Goal: Transaction & Acquisition: Book appointment/travel/reservation

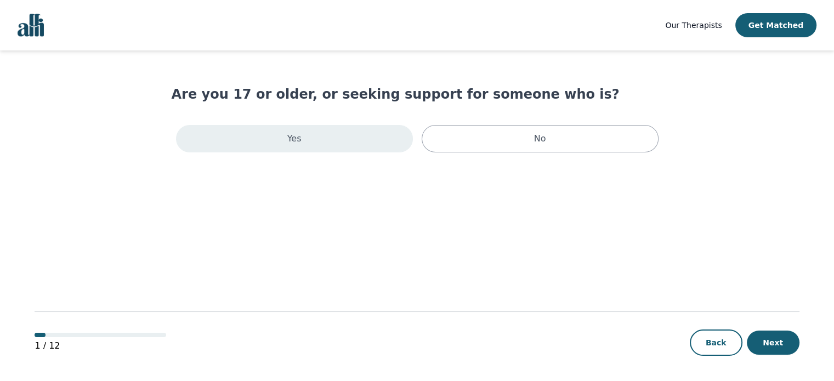
click at [302, 139] on div "Yes" at bounding box center [294, 138] width 237 height 27
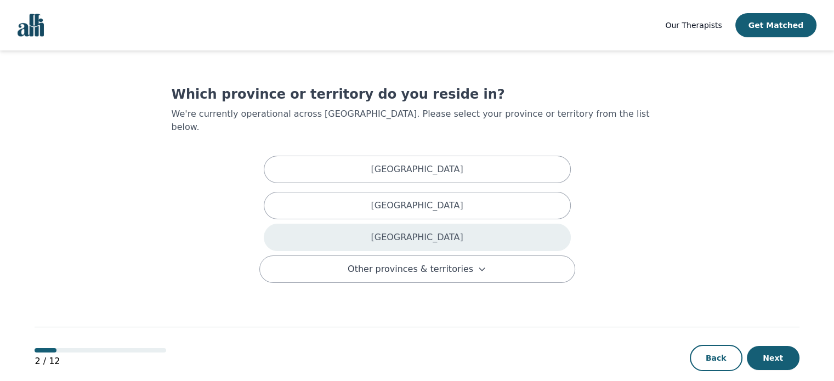
click at [417, 231] on p "Ontario" at bounding box center [417, 237] width 92 height 13
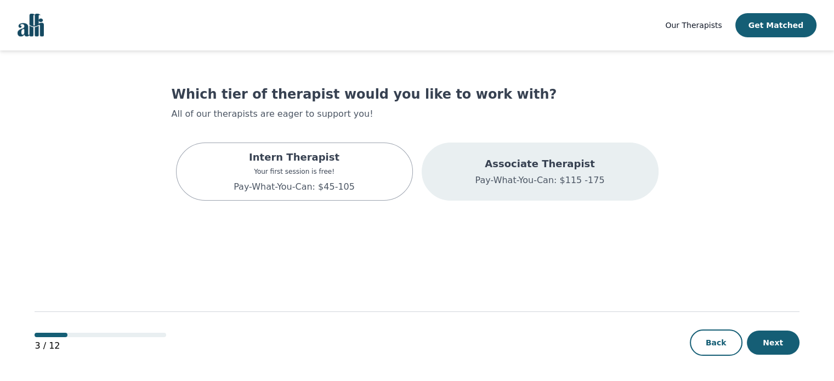
click at [547, 168] on p "Associate Therapist" at bounding box center [539, 163] width 129 height 15
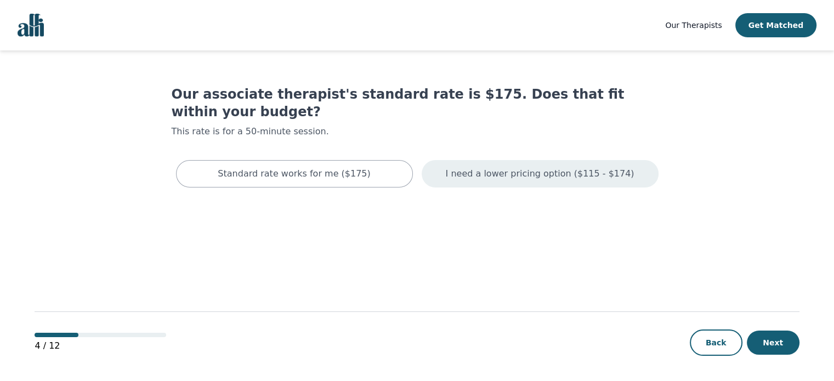
click at [539, 164] on div "I need a lower pricing option ($115 - $174)" at bounding box center [540, 173] width 237 height 27
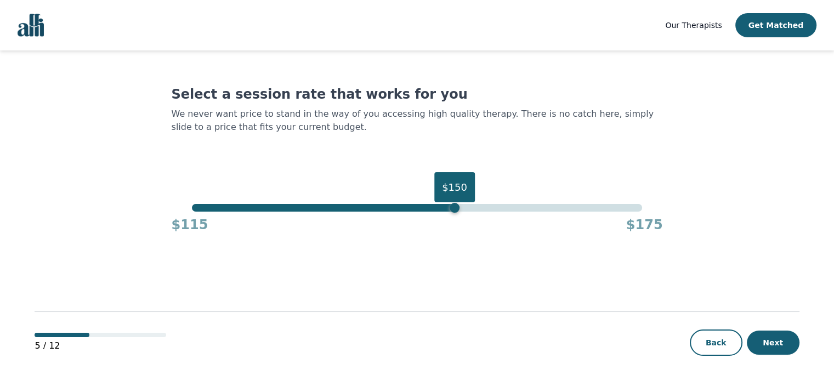
drag, startPoint x: 643, startPoint y: 211, endPoint x: 456, endPoint y: 215, distance: 187.1
click at [456, 215] on div "$150 $115 $175" at bounding box center [417, 219] width 491 height 30
click at [780, 352] on button "Next" at bounding box center [773, 343] width 53 height 24
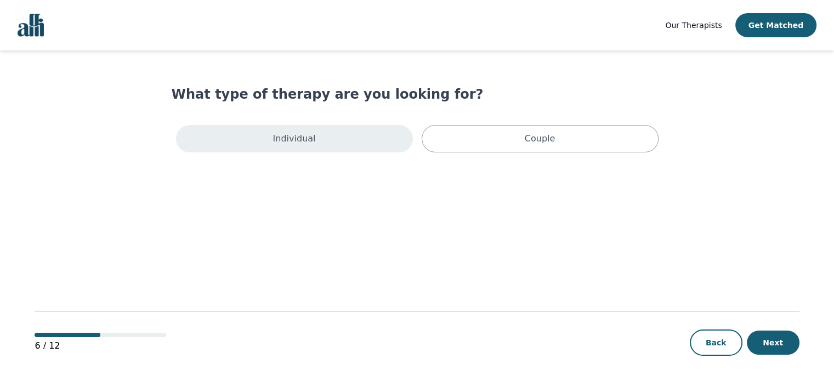
click at [308, 133] on p "Individual" at bounding box center [294, 138] width 43 height 13
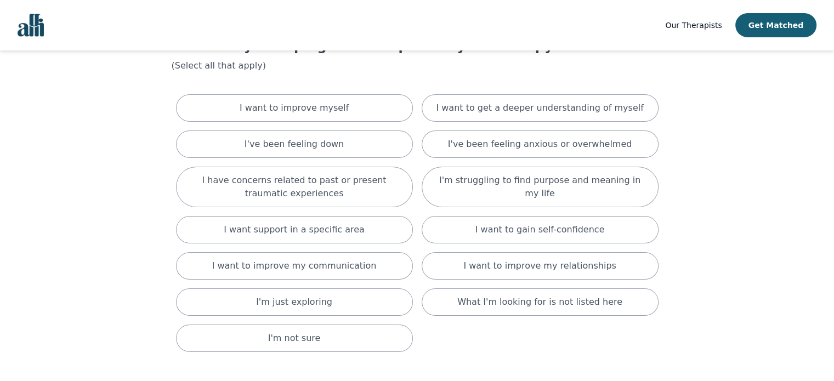
scroll to position [55, 0]
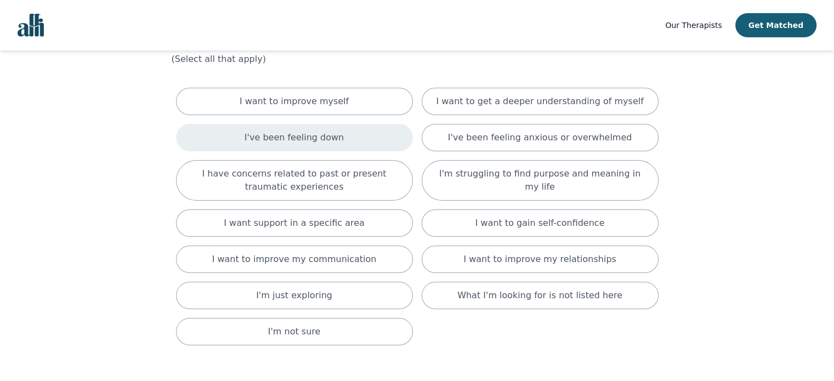
click at [340, 140] on div "I've been feeling down" at bounding box center [294, 137] width 237 height 27
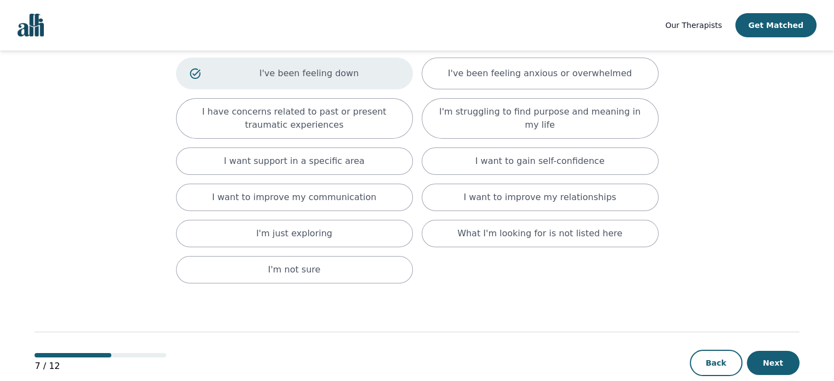
scroll to position [140, 0]
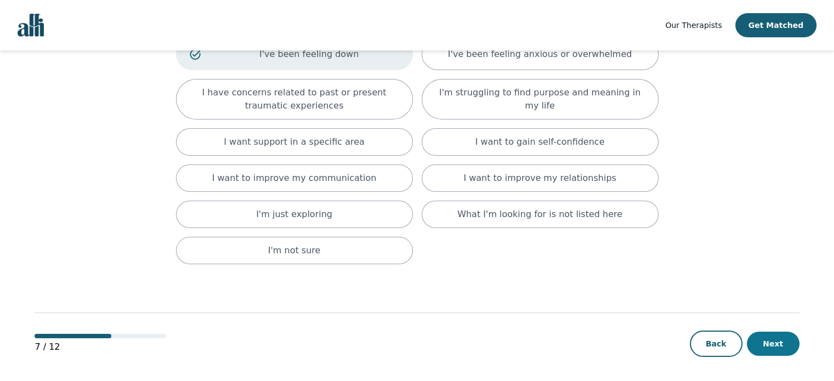
click at [783, 336] on button "Next" at bounding box center [773, 344] width 53 height 24
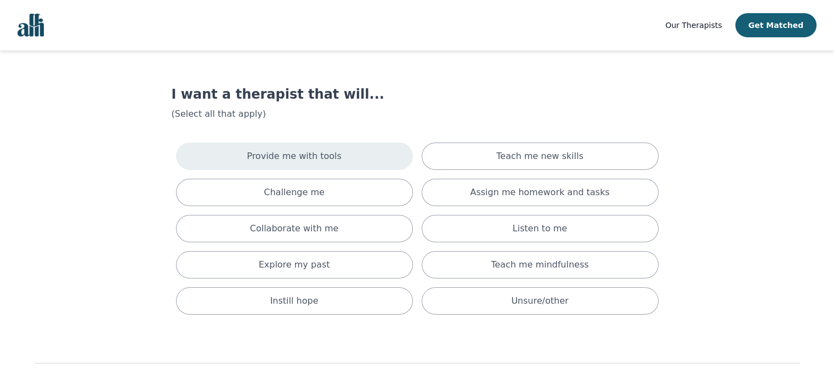
click at [327, 160] on p "Provide me with tools" at bounding box center [294, 156] width 95 height 13
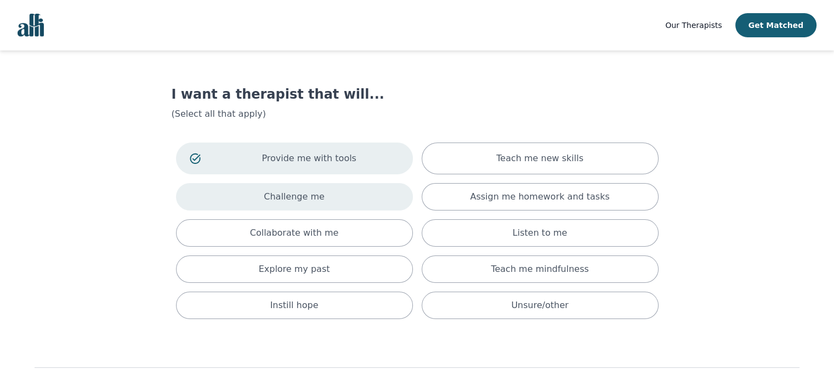
click at [316, 199] on p "Challenge me" at bounding box center [294, 196] width 61 height 13
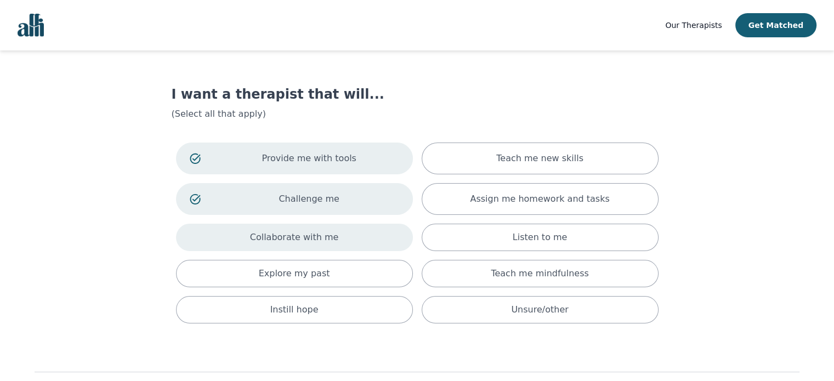
click at [305, 239] on p "Collaborate with me" at bounding box center [294, 237] width 89 height 13
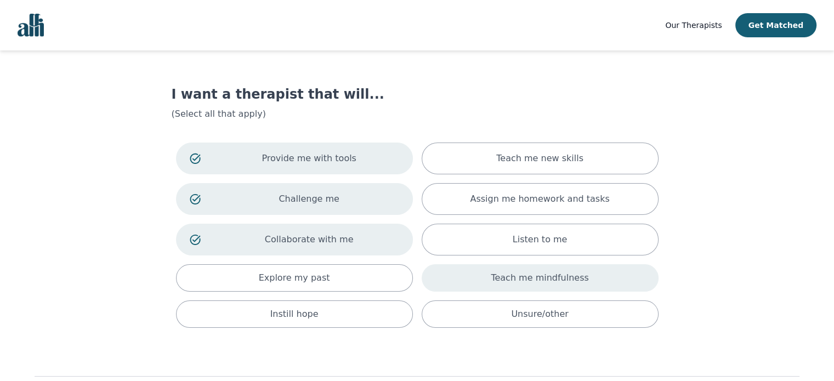
click at [501, 270] on div "Teach me mindfulness" at bounding box center [540, 277] width 237 height 27
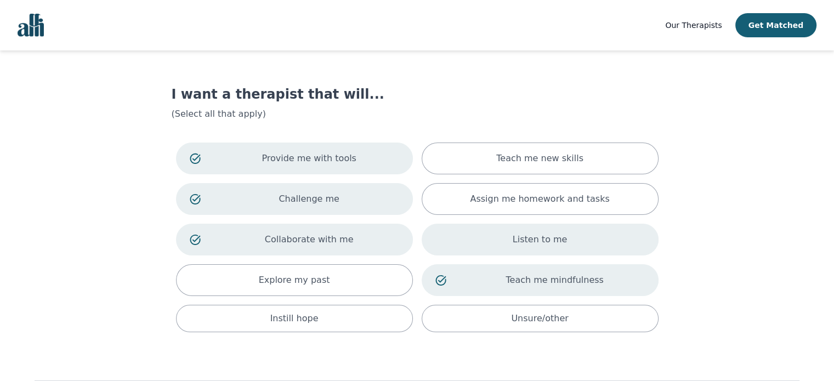
click at [509, 241] on div "Listen to me" at bounding box center [540, 240] width 237 height 32
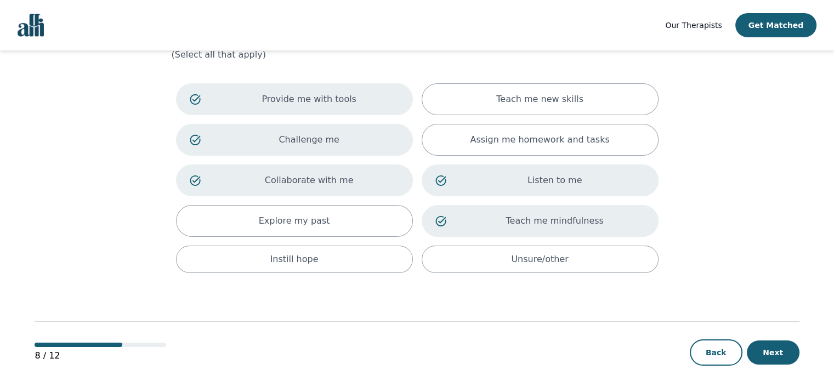
scroll to position [68, 0]
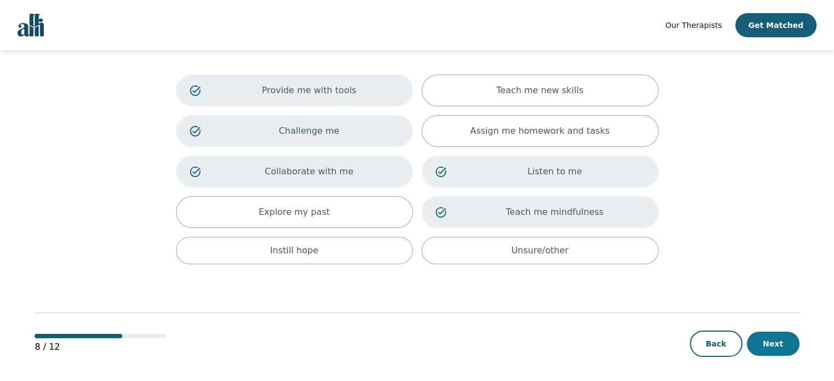
click at [781, 344] on button "Next" at bounding box center [773, 344] width 53 height 24
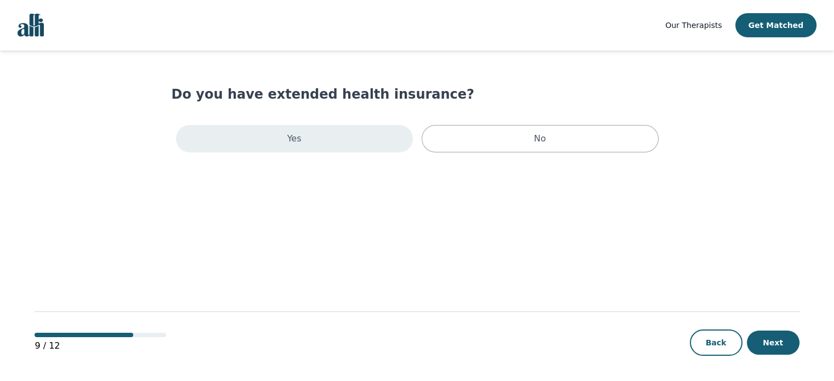
click at [310, 144] on div "Yes" at bounding box center [294, 138] width 237 height 27
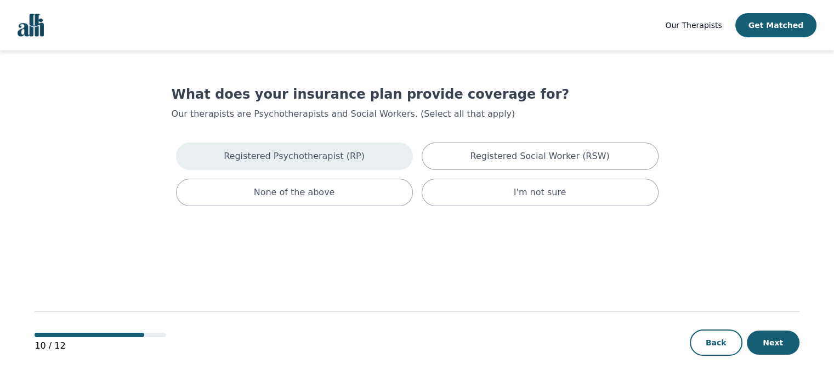
click at [329, 160] on p "Registered Psychotherapist (RP)" at bounding box center [294, 156] width 141 height 13
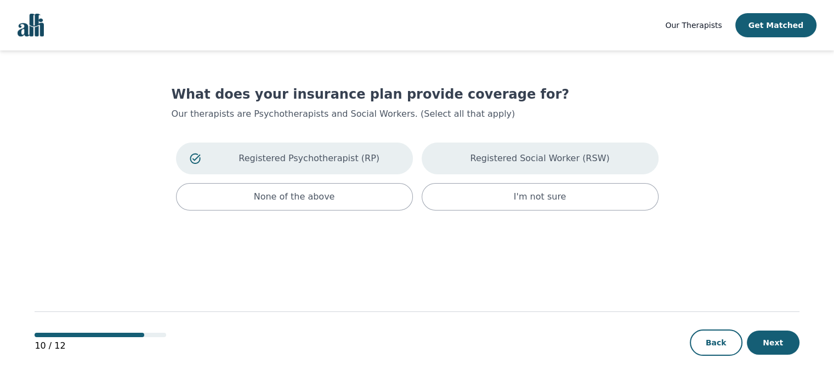
click at [484, 153] on p "Registered Social Worker (RSW)" at bounding box center [539, 158] width 139 height 13
click at [773, 347] on button "Next" at bounding box center [773, 343] width 53 height 24
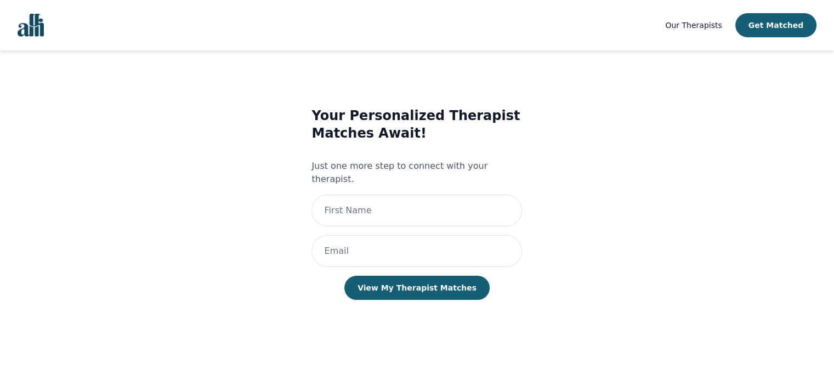
scroll to position [1, 0]
click at [396, 195] on input "text" at bounding box center [417, 210] width 211 height 32
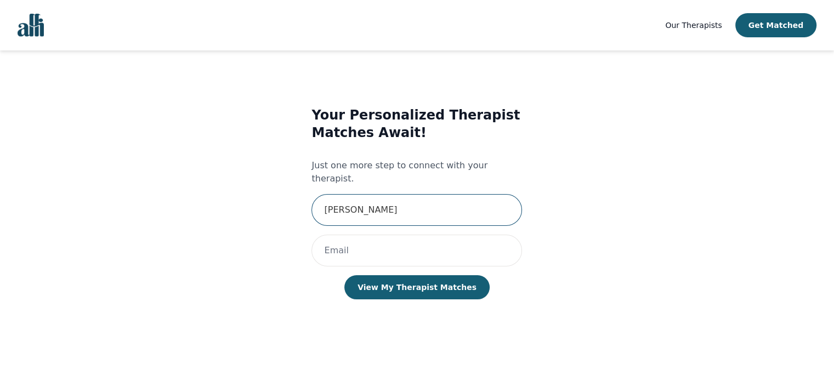
type input "Anjum Amin"
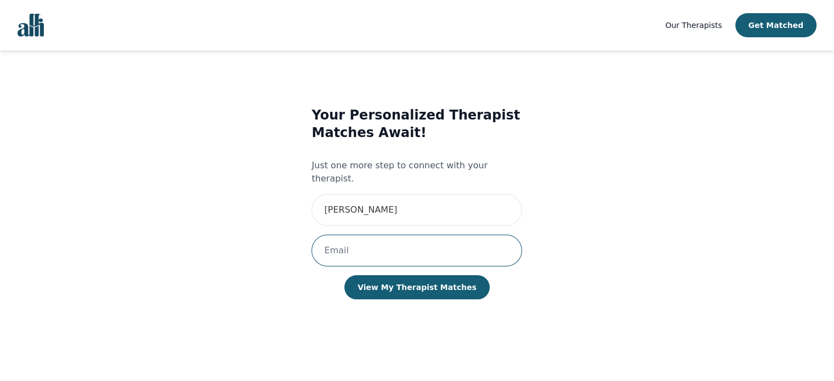
click at [367, 235] on input "email" at bounding box center [417, 251] width 211 height 32
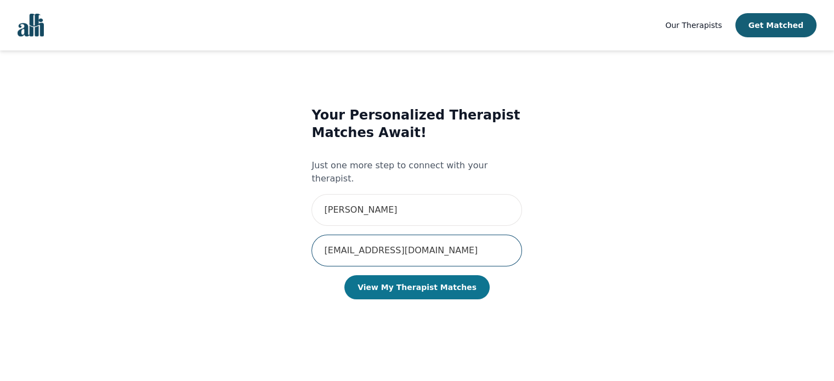
type input "johny65900@gmail.com"
click at [426, 275] on button "View My Therapist Matches" at bounding box center [416, 287] width 145 height 24
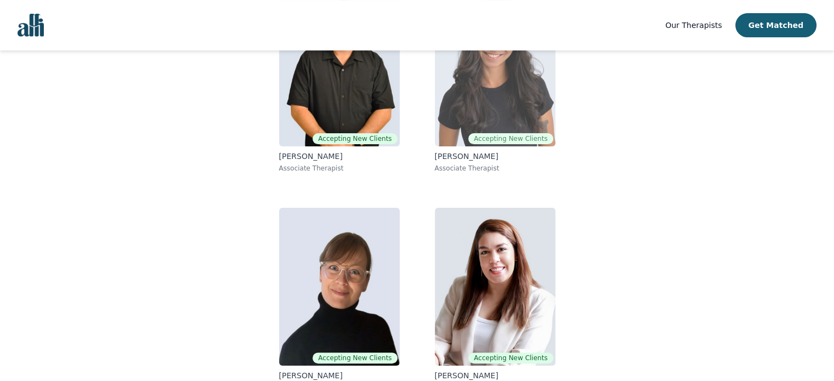
scroll to position [191, 0]
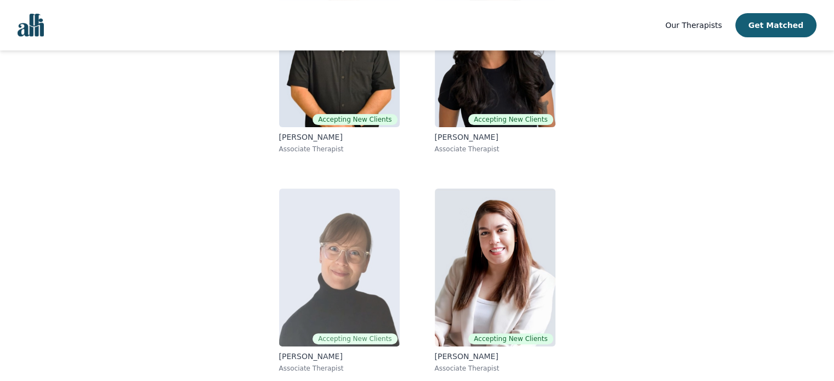
click at [348, 269] on img at bounding box center [339, 268] width 121 height 158
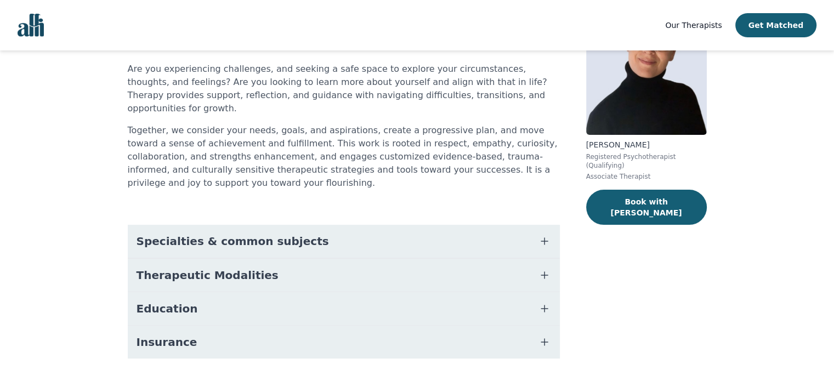
scroll to position [103, 0]
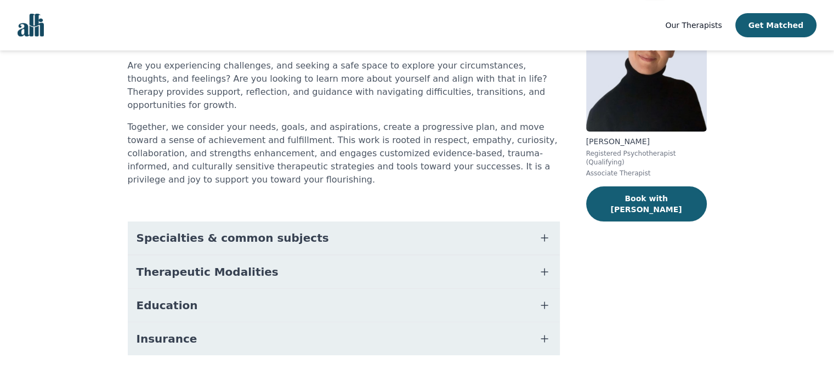
click at [545, 231] on icon "button" at bounding box center [544, 237] width 13 height 13
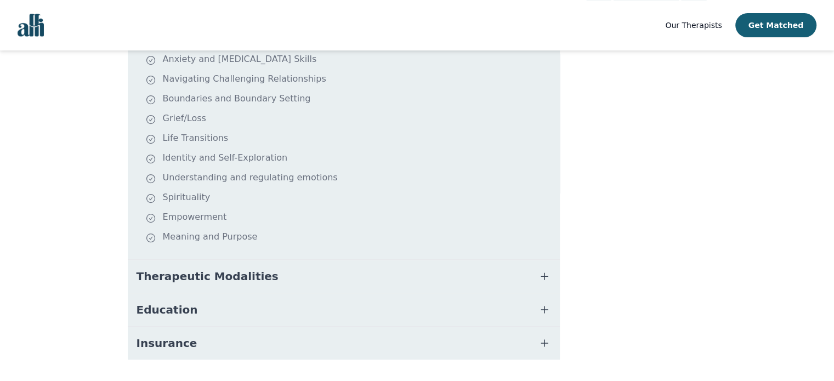
scroll to position [314, 0]
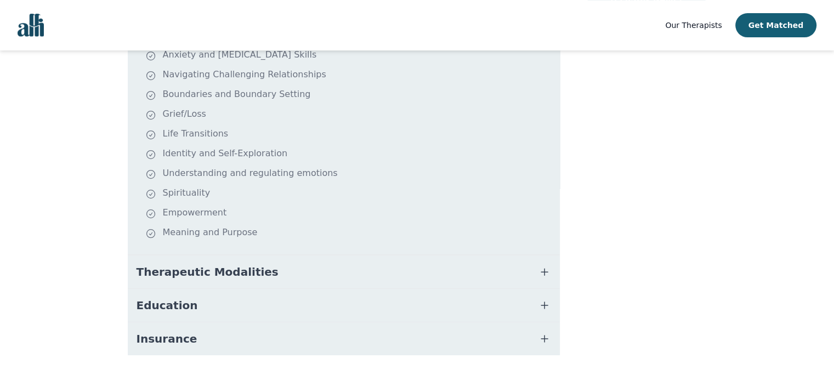
click at [550, 299] on icon "button" at bounding box center [544, 305] width 13 height 13
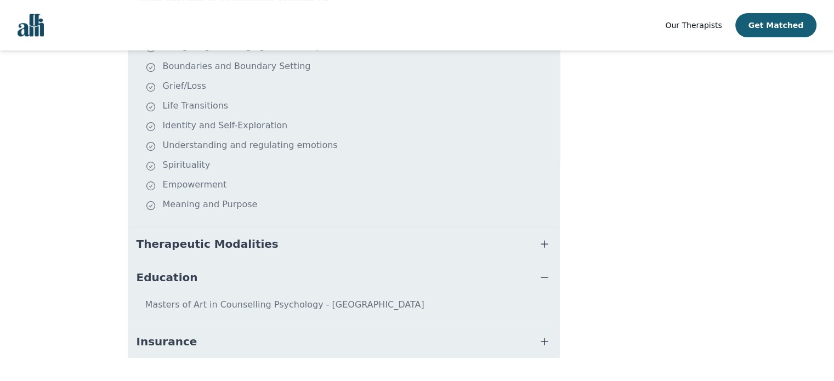
scroll to position [344, 0]
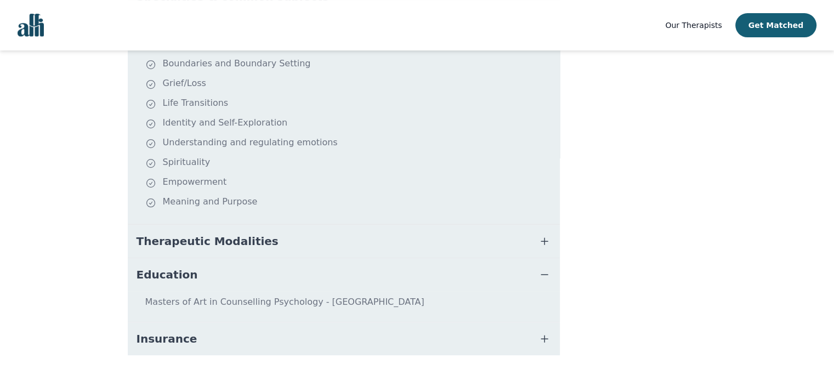
click at [547, 332] on icon "button" at bounding box center [544, 338] width 13 height 13
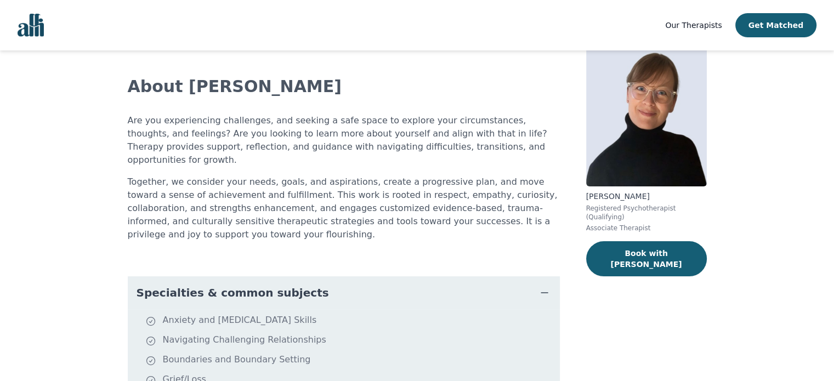
scroll to position [0, 0]
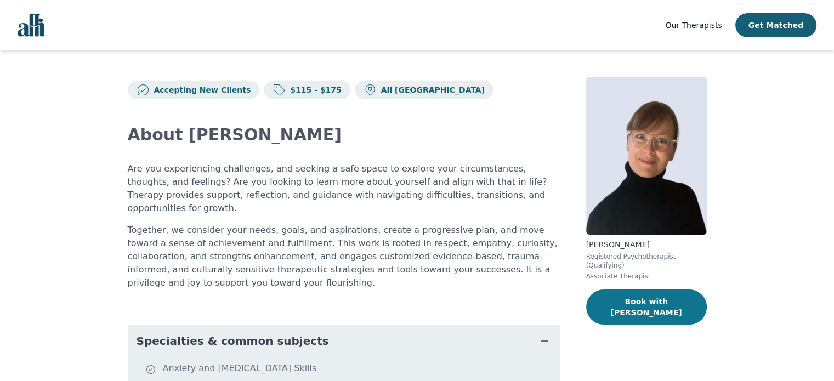
click at [654, 295] on button "Book with Angela" at bounding box center [646, 307] width 121 height 35
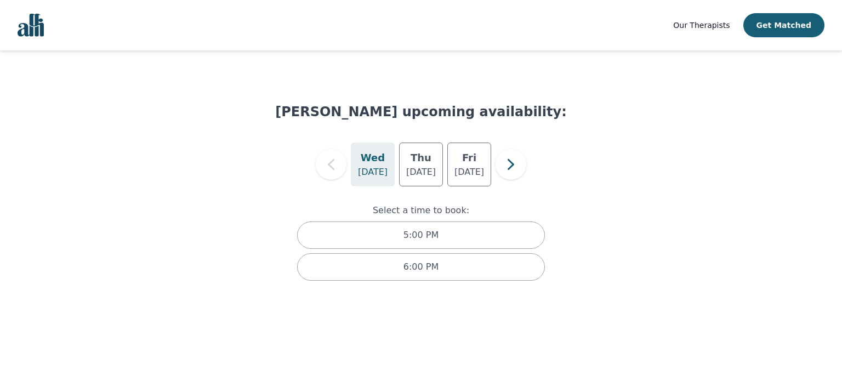
click at [366, 167] on p "Aug 27" at bounding box center [373, 172] width 30 height 13
click at [417, 163] on h5 "Thu" at bounding box center [421, 157] width 21 height 15
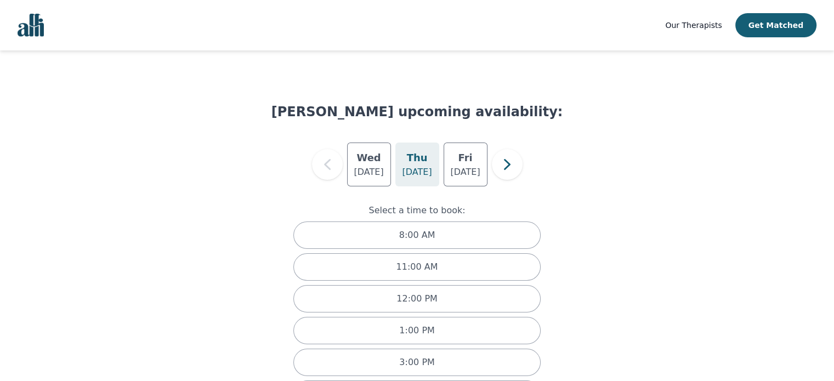
scroll to position [47, 0]
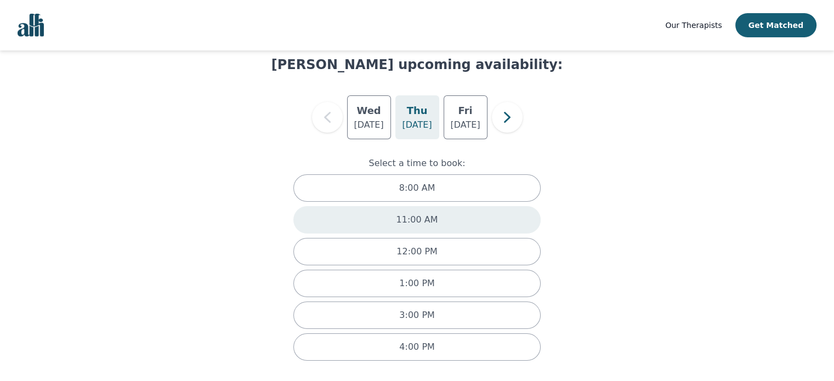
click at [429, 214] on p "11:00 AM" at bounding box center [418, 219] width 42 height 13
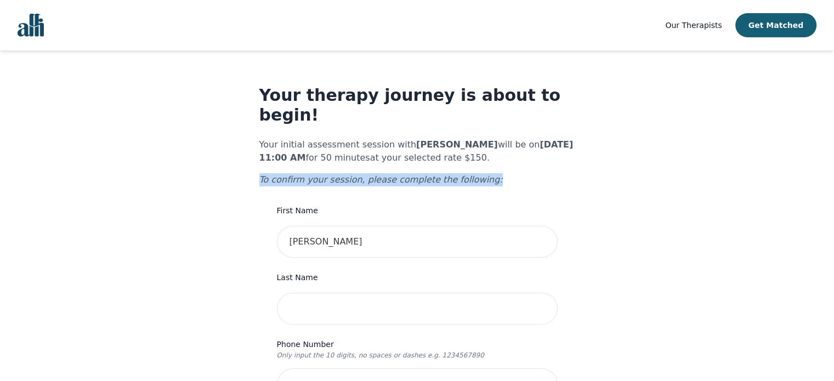
drag, startPoint x: 259, startPoint y: 161, endPoint x: 473, endPoint y: 159, distance: 214.4
click at [473, 173] on p "To confirm your session, please complete the following:" at bounding box center [417, 179] width 316 height 13
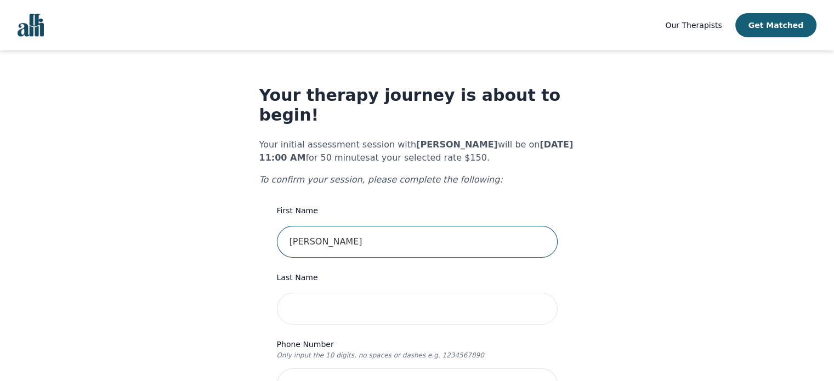
drag, startPoint x: 337, startPoint y: 223, endPoint x: 246, endPoint y: 225, distance: 91.6
drag, startPoint x: 313, startPoint y: 222, endPoint x: 353, endPoint y: 221, distance: 40.6
click at [353, 226] on input "Harris Ali" at bounding box center [417, 242] width 281 height 32
type input "Harris"
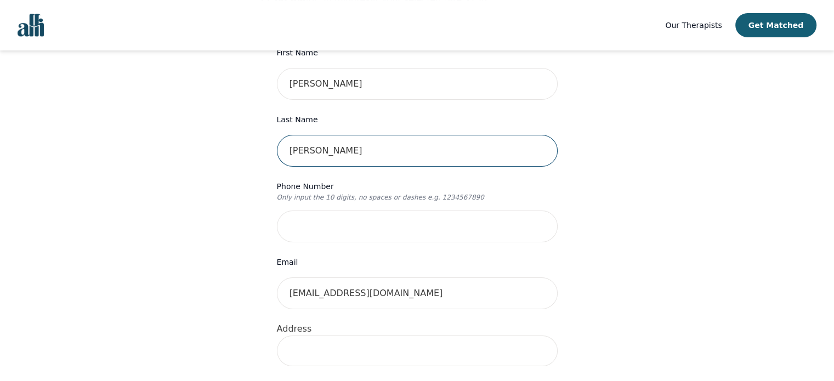
scroll to position [165, 0]
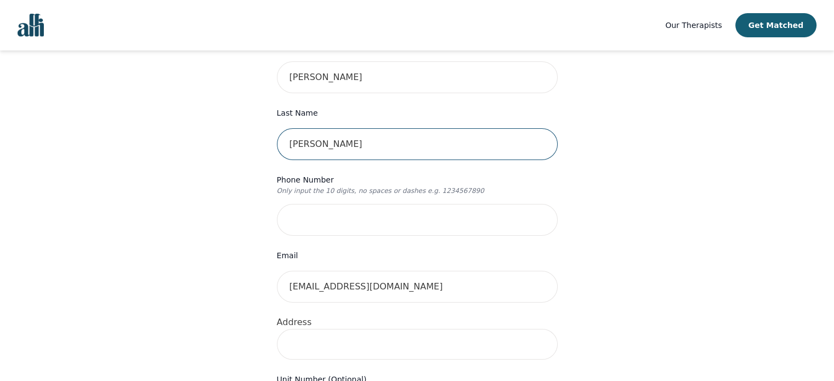
type input "Ali"
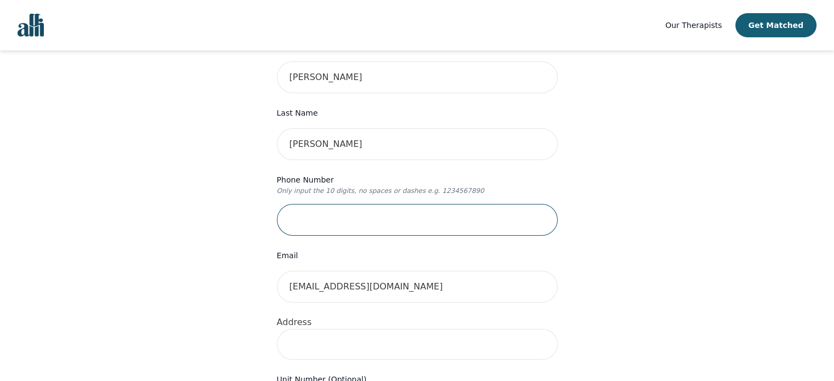
click at [360, 204] on input "tel" at bounding box center [417, 220] width 281 height 32
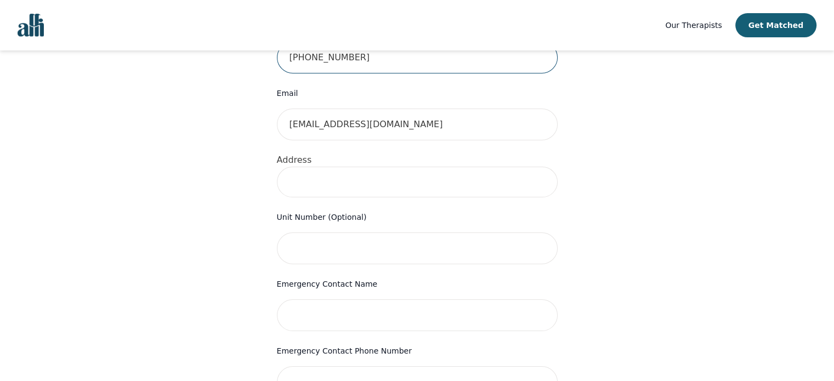
scroll to position [329, 0]
type input "705-206-3060"
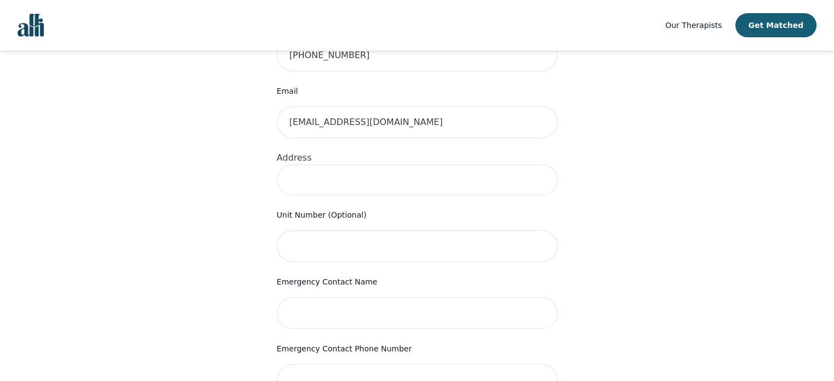
click at [337, 165] on input at bounding box center [417, 180] width 281 height 31
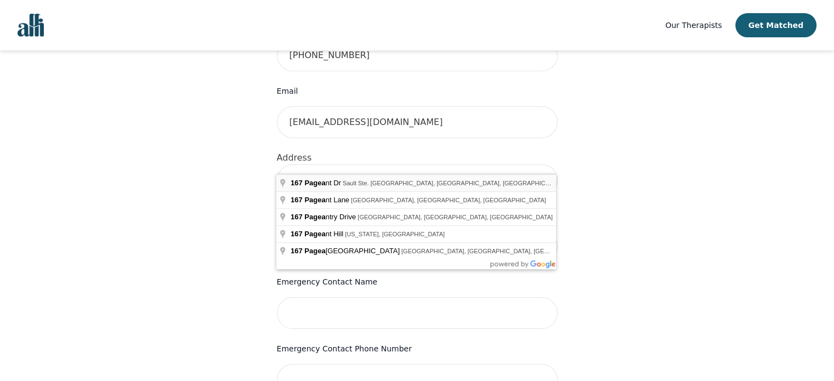
type input "167 Pageant Dr, Sault Ste. Marie, ON P6B 6C9, Canada"
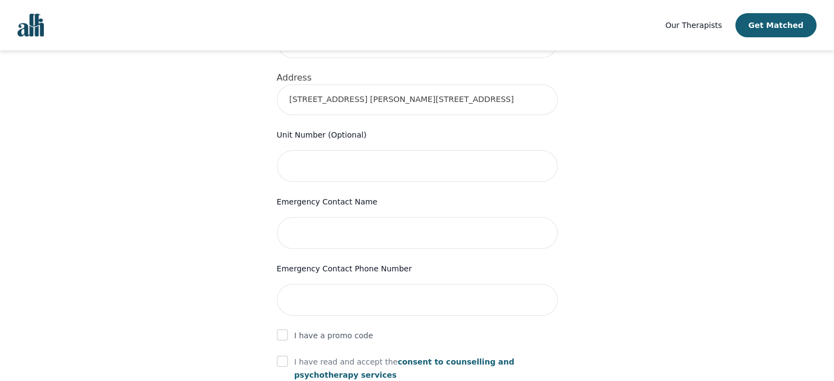
scroll to position [439, 0]
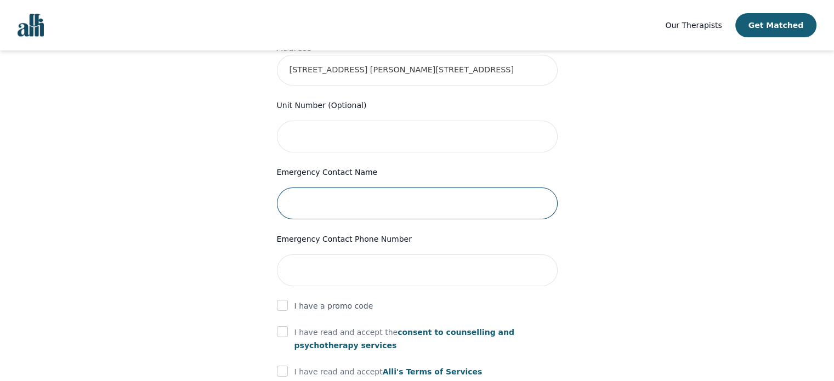
click at [353, 188] on input "text" at bounding box center [417, 204] width 281 height 32
click at [316, 188] on input "text" at bounding box center [417, 204] width 281 height 32
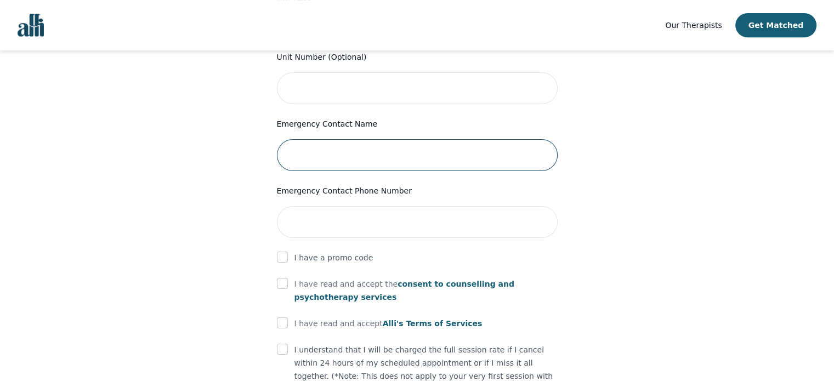
scroll to position [494, 0]
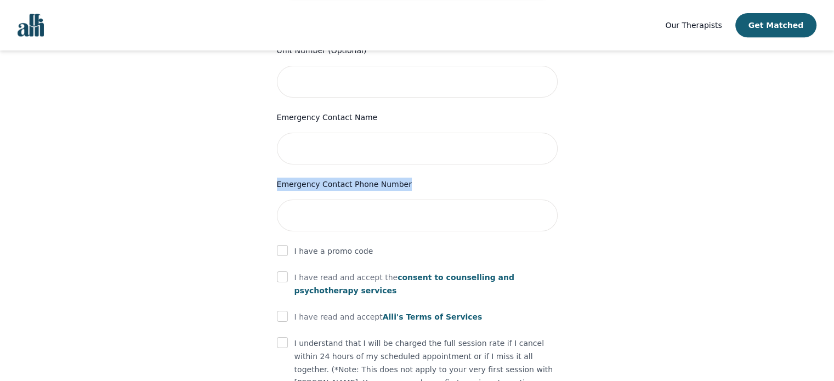
drag, startPoint x: 277, startPoint y: 161, endPoint x: 403, endPoint y: 165, distance: 126.2
click at [403, 178] on label "Emergency Contact Phone Number" at bounding box center [417, 184] width 281 height 13
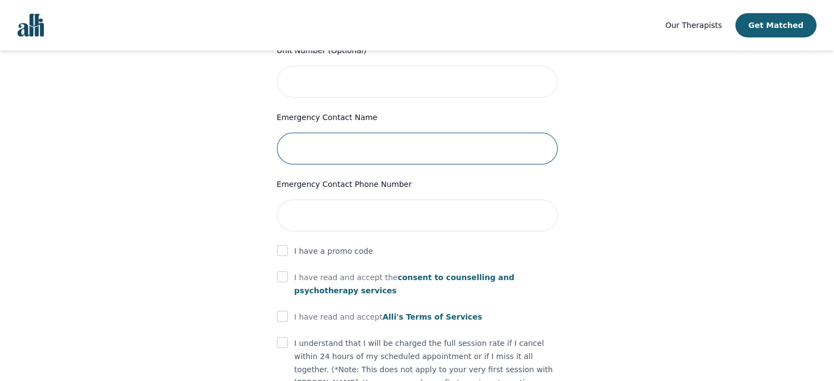
click at [320, 133] on input "text" at bounding box center [417, 149] width 281 height 32
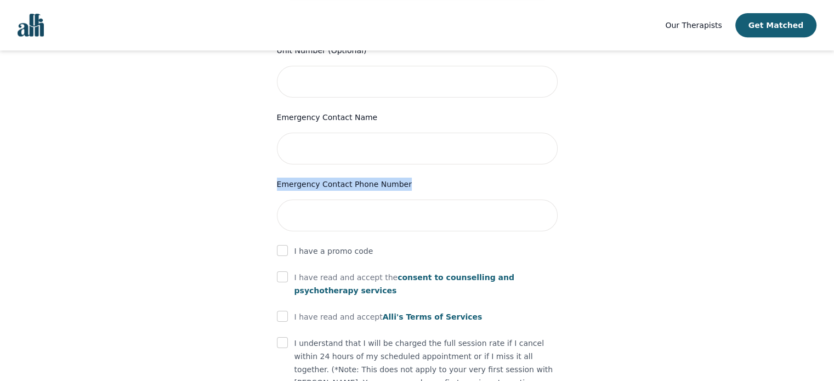
drag, startPoint x: 275, startPoint y: 164, endPoint x: 404, endPoint y: 155, distance: 128.6
click at [404, 155] on div "Your therapy journey is about to begin! Your initial assessment session with An…" at bounding box center [417, 42] width 316 height 901
click at [404, 155] on form "First Name Harris Last Name Ali Phone Number Only input the 10 digits, no space…" at bounding box center [417, 101] width 281 height 782
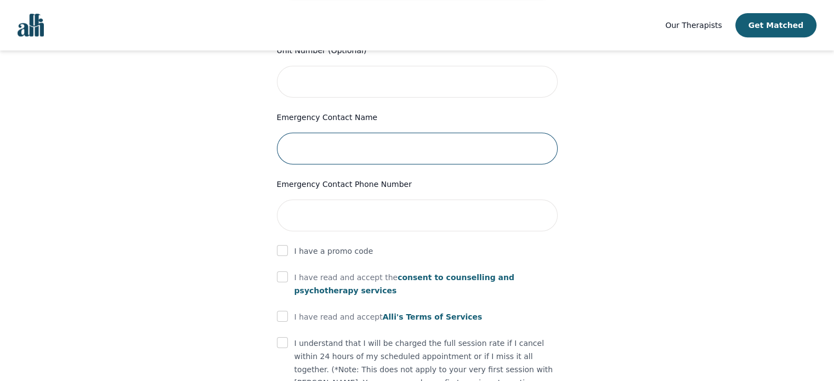
click at [323, 133] on input "text" at bounding box center [417, 149] width 281 height 32
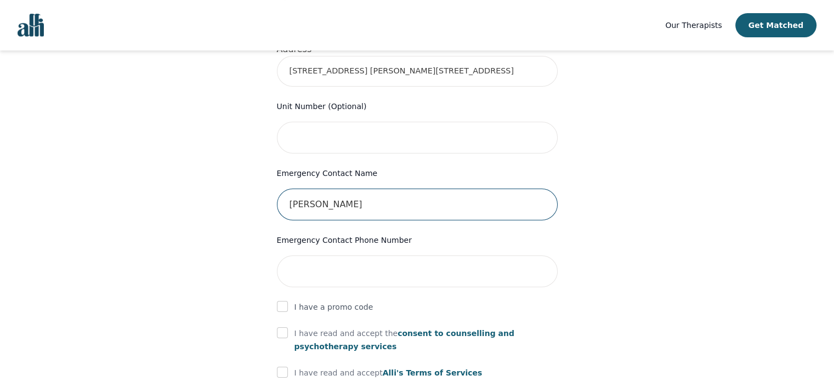
scroll to position [439, 0]
drag, startPoint x: 346, startPoint y: 179, endPoint x: 267, endPoint y: 186, distance: 79.3
click at [267, 186] on div "Your therapy journey is about to begin! Your initial assessment session with An…" at bounding box center [417, 97] width 316 height 901
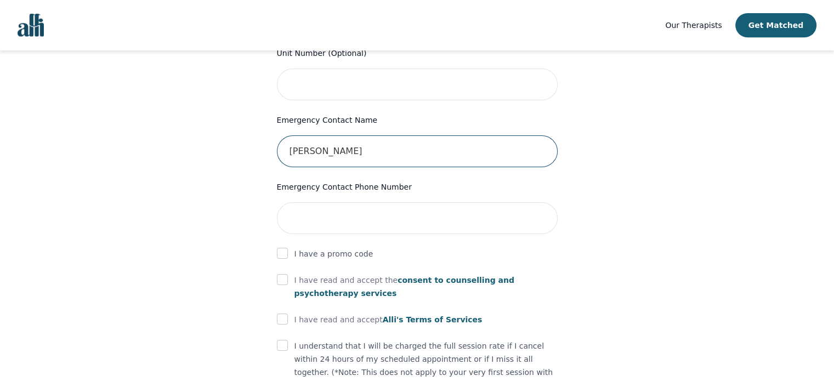
scroll to position [494, 0]
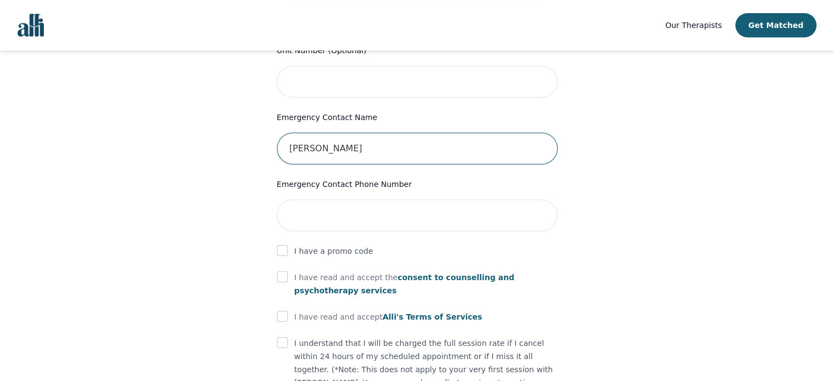
type input "Saira Anjum"
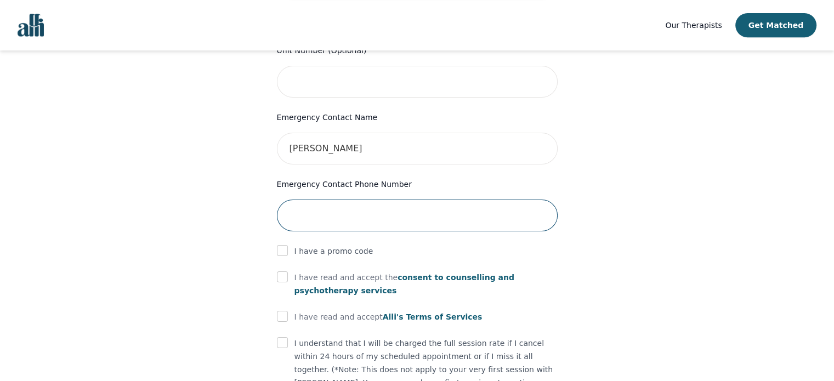
click at [329, 200] on input "tel" at bounding box center [417, 216] width 281 height 32
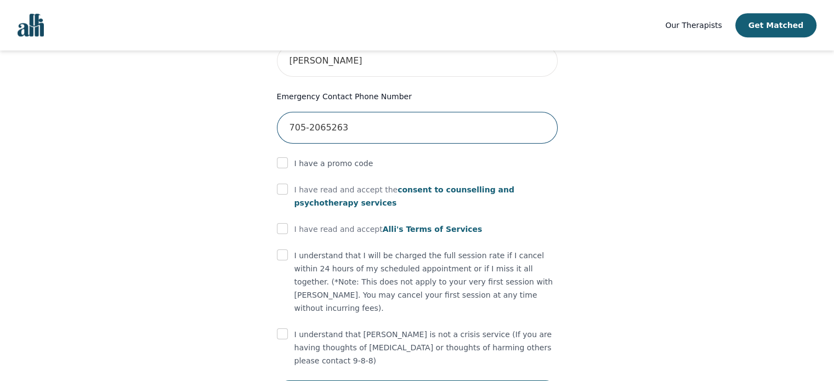
scroll to position [592, 0]
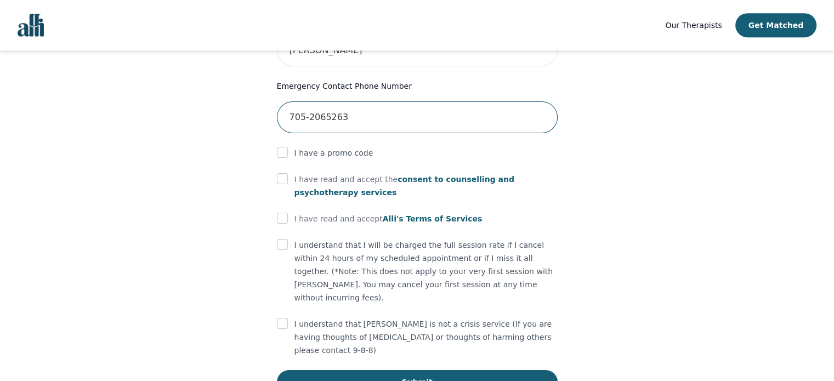
type input "705-2065263"
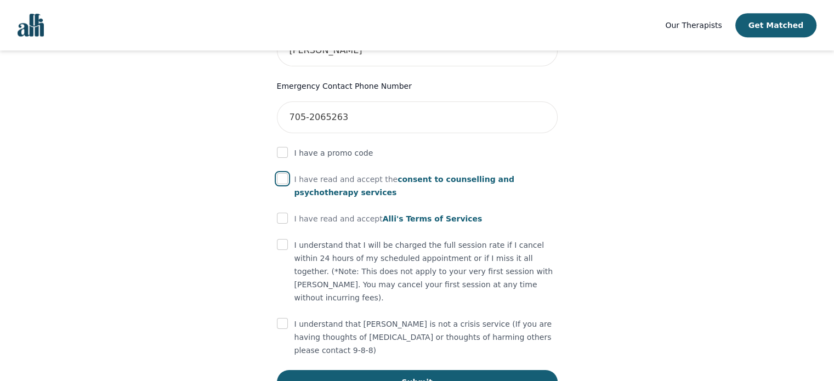
click at [285, 173] on input "checkbox" at bounding box center [282, 178] width 11 height 11
checkbox input "true"
click at [281, 213] on input "checkbox" at bounding box center [282, 218] width 11 height 11
checkbox input "true"
click at [279, 239] on input "checkbox" at bounding box center [282, 244] width 11 height 11
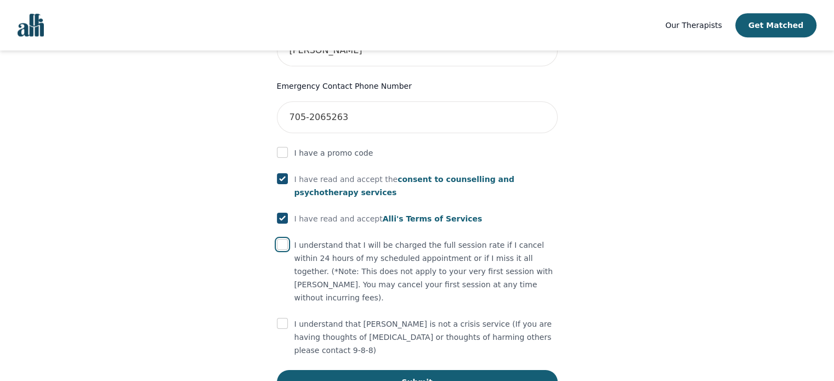
checkbox input "true"
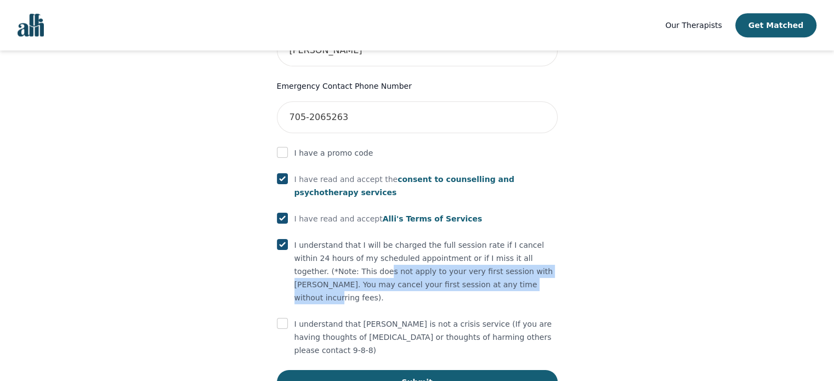
drag, startPoint x: 433, startPoint y: 264, endPoint x: 307, endPoint y: 255, distance: 127.0
click at [307, 255] on p "I understand that I will be charged the full session rate if I cancel within 24…" at bounding box center [426, 272] width 263 height 66
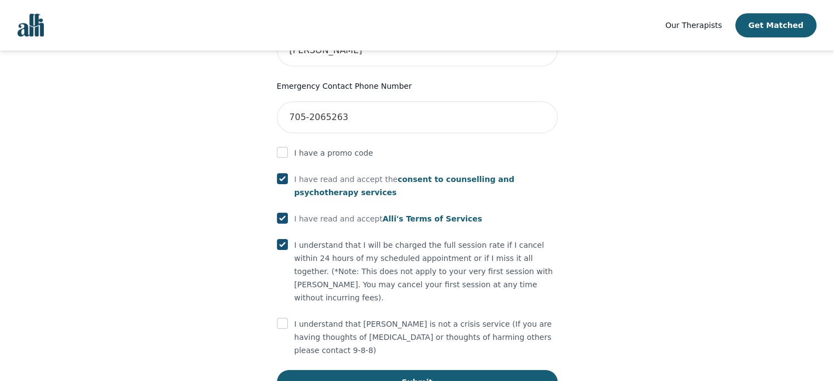
click at [283, 318] on input "checkbox" at bounding box center [282, 323] width 11 height 11
checkbox input "true"
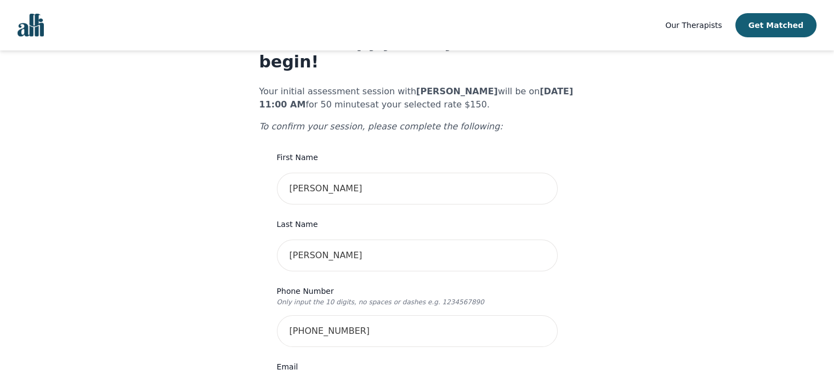
scroll to position [0, 0]
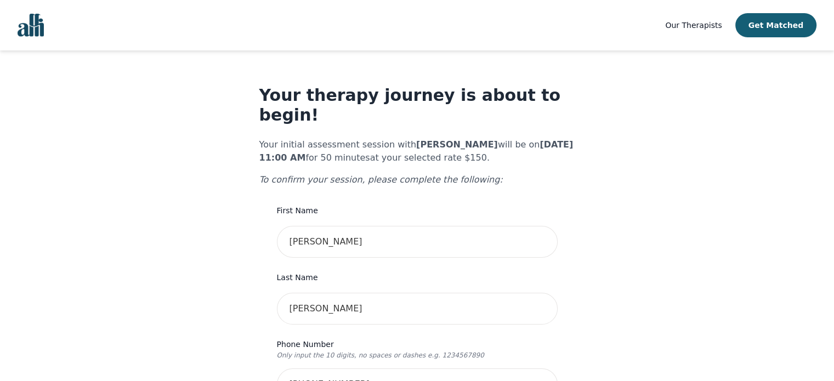
drag, startPoint x: 488, startPoint y: 124, endPoint x: 574, endPoint y: 134, distance: 87.2
click at [574, 138] on p "Your initial assessment session with Angela Earl will be on 2025-08-28 @ 11:00 …" at bounding box center [417, 151] width 316 height 26
click at [354, 138] on p "Your initial assessment session with Angela Earl will be on 2025-08-28 @ 11:00 …" at bounding box center [417, 151] width 316 height 26
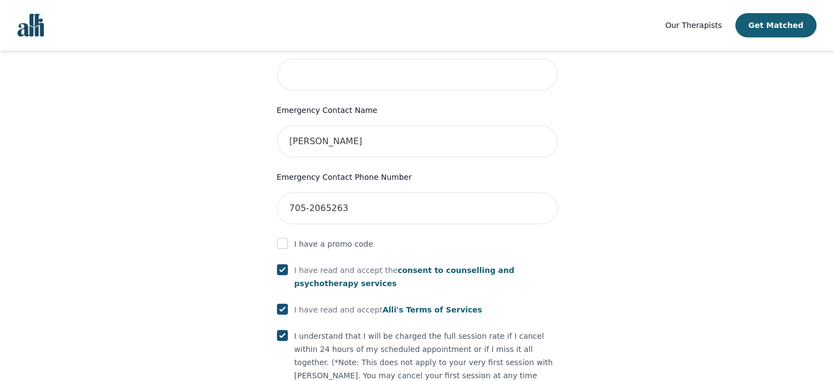
scroll to position [592, 0]
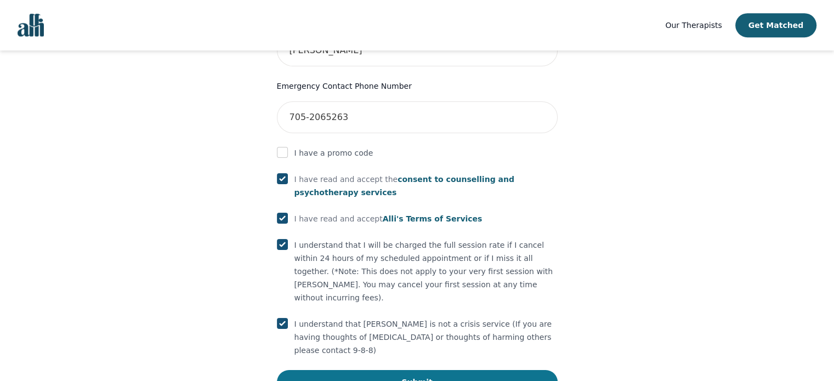
click at [414, 370] on button "Submit" at bounding box center [417, 382] width 281 height 24
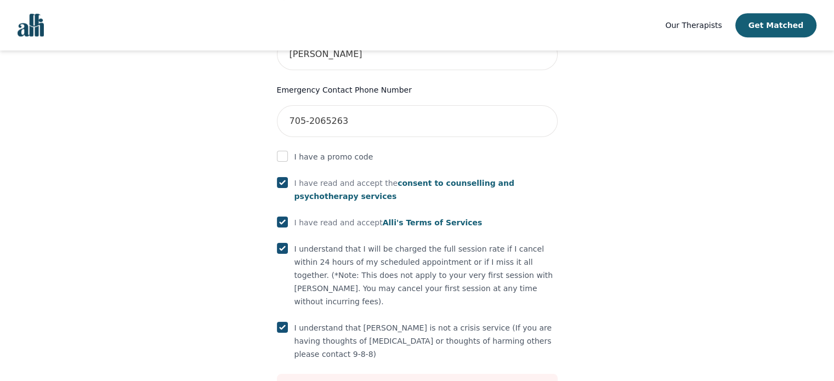
scroll to position [590, 0]
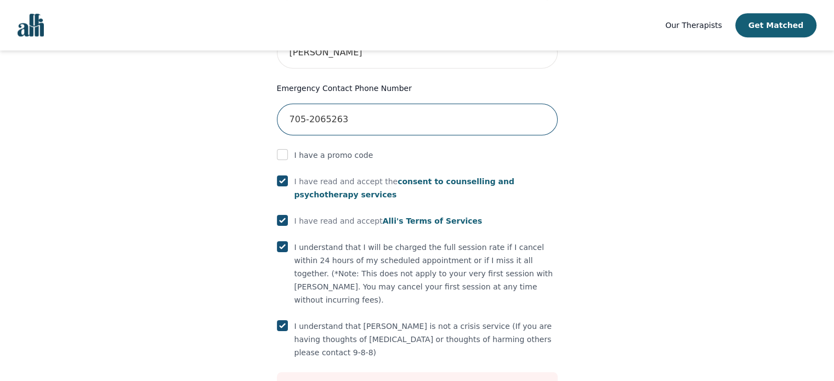
click at [309, 104] on input "705-2065263" at bounding box center [417, 120] width 281 height 32
click at [307, 104] on input "705-2065263" at bounding box center [417, 120] width 281 height 32
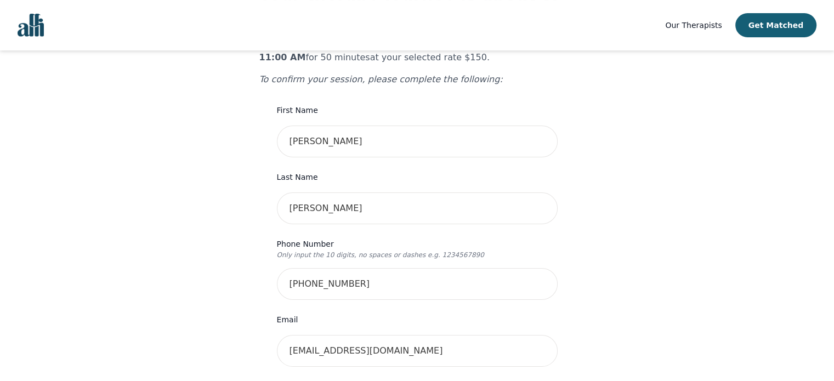
scroll to position [96, 0]
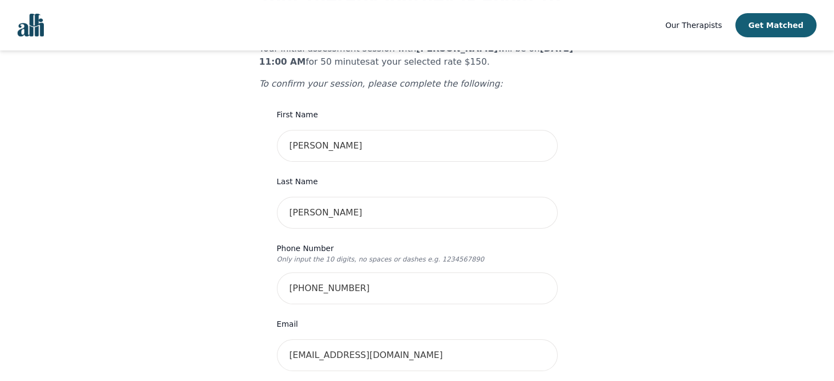
type input "7052065263"
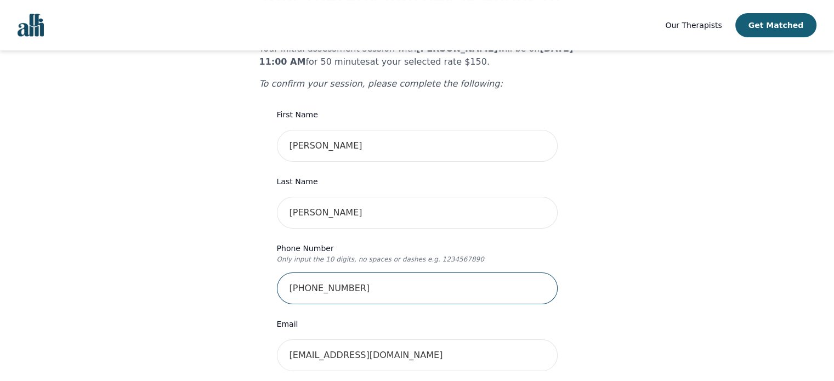
click at [309, 273] on input "705-206-3060" at bounding box center [417, 289] width 281 height 32
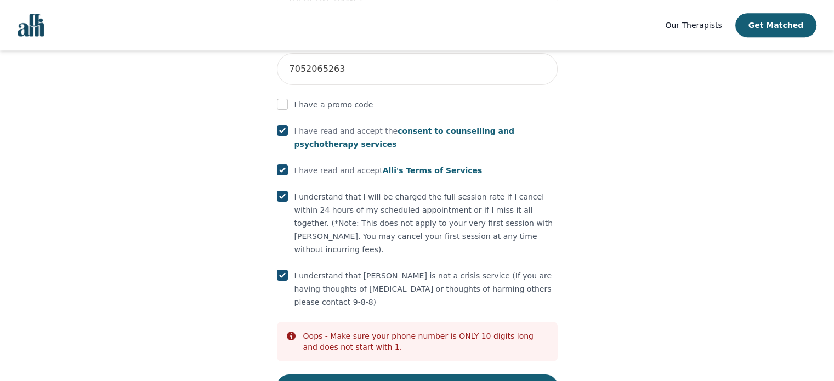
scroll to position [644, 0]
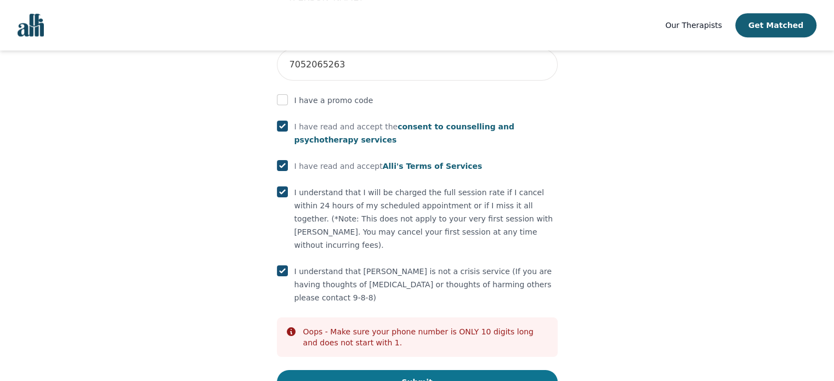
type input "7052063060"
click at [430, 370] on button "Submit" at bounding box center [417, 382] width 281 height 24
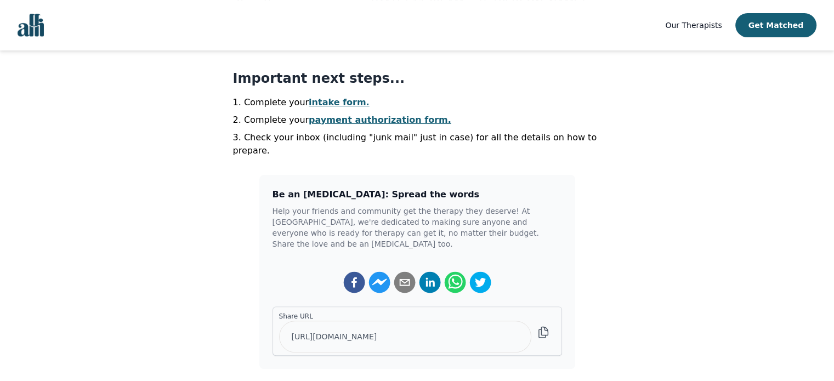
scroll to position [186, 0]
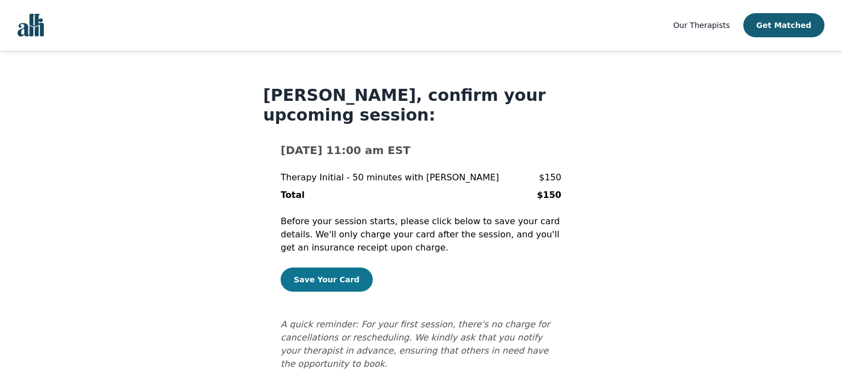
click at [322, 268] on button "Save Your Card" at bounding box center [327, 280] width 92 height 24
